Goal: Information Seeking & Learning: Learn about a topic

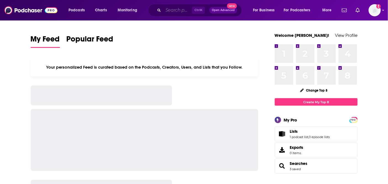
click at [182, 10] on input "Search podcasts, credits, & more..." at bounding box center [177, 10] width 29 height 9
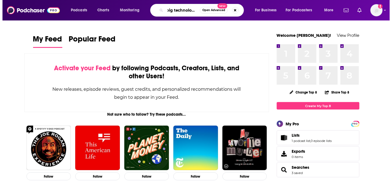
scroll to position [0, 1]
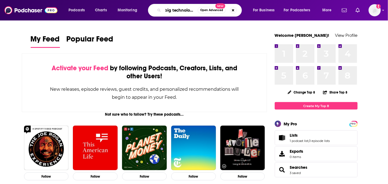
type input "big technology"
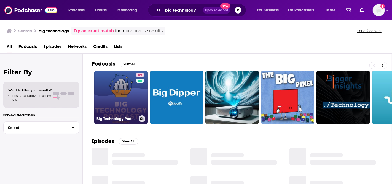
click at [125, 88] on link "69 Big Technology Podcast" at bounding box center [121, 97] width 54 height 54
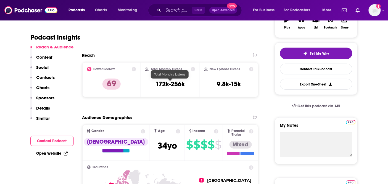
scroll to position [123, 0]
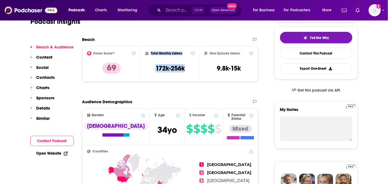
drag, startPoint x: 188, startPoint y: 68, endPoint x: 151, endPoint y: 52, distance: 40.5
click at [151, 52] on div "Total Monthly Listens 172k-256k" at bounding box center [170, 63] width 50 height 25
copy div "Total Monthly Listens 172k-256k"
